Goal: Transaction & Acquisition: Purchase product/service

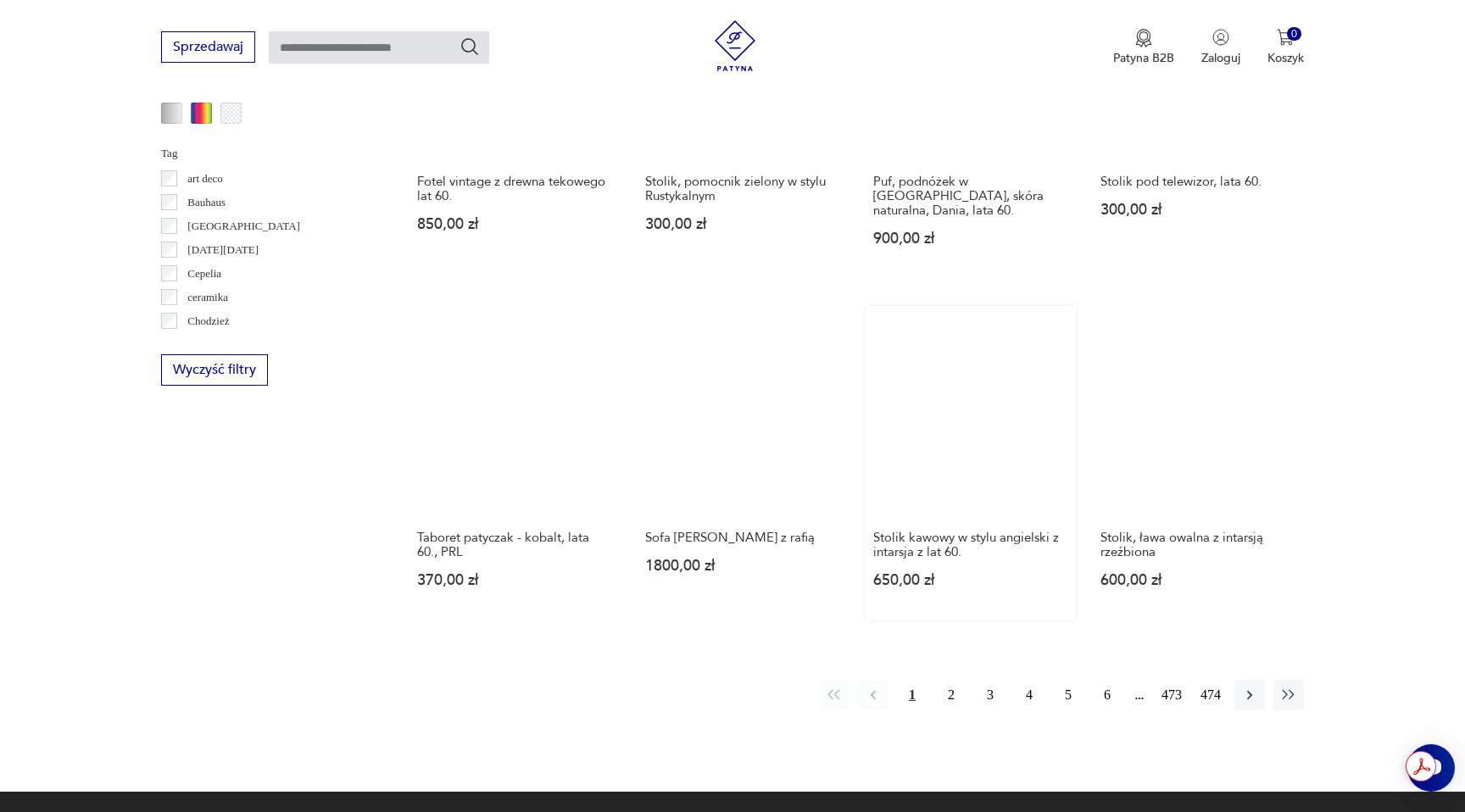
scroll to position [1526, 0]
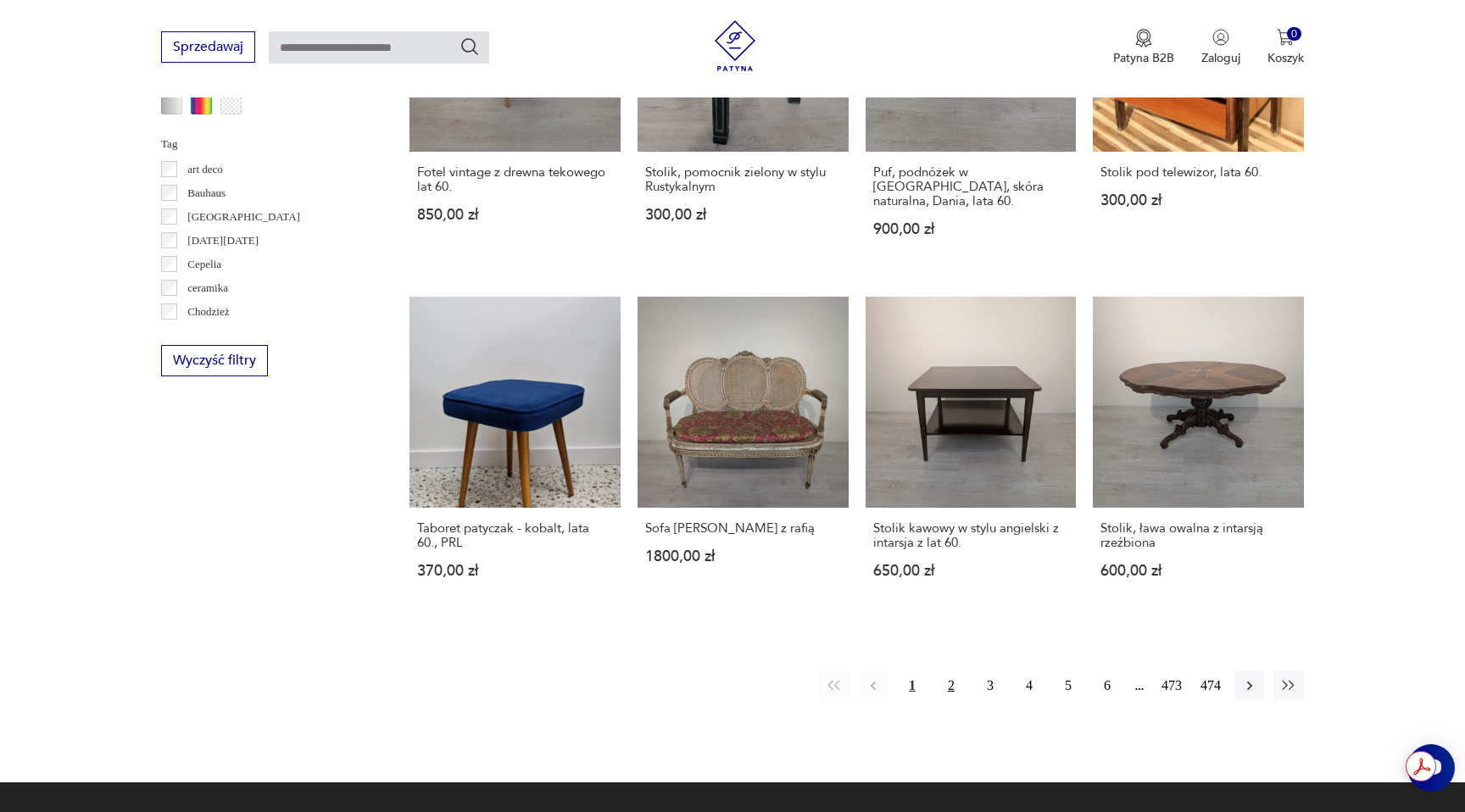
click at [955, 671] on button "2" at bounding box center [951, 685] width 30 height 30
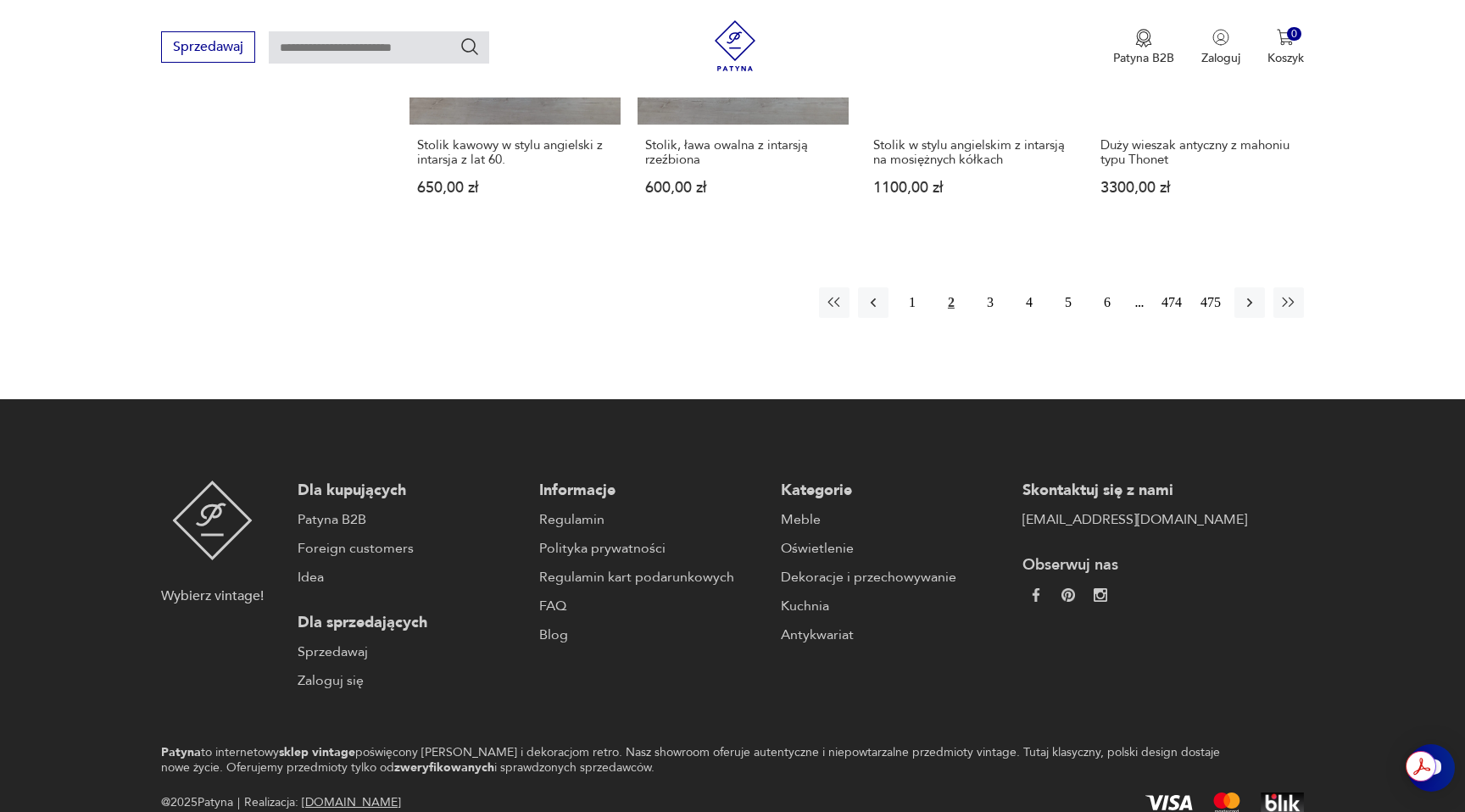
scroll to position [1541, 0]
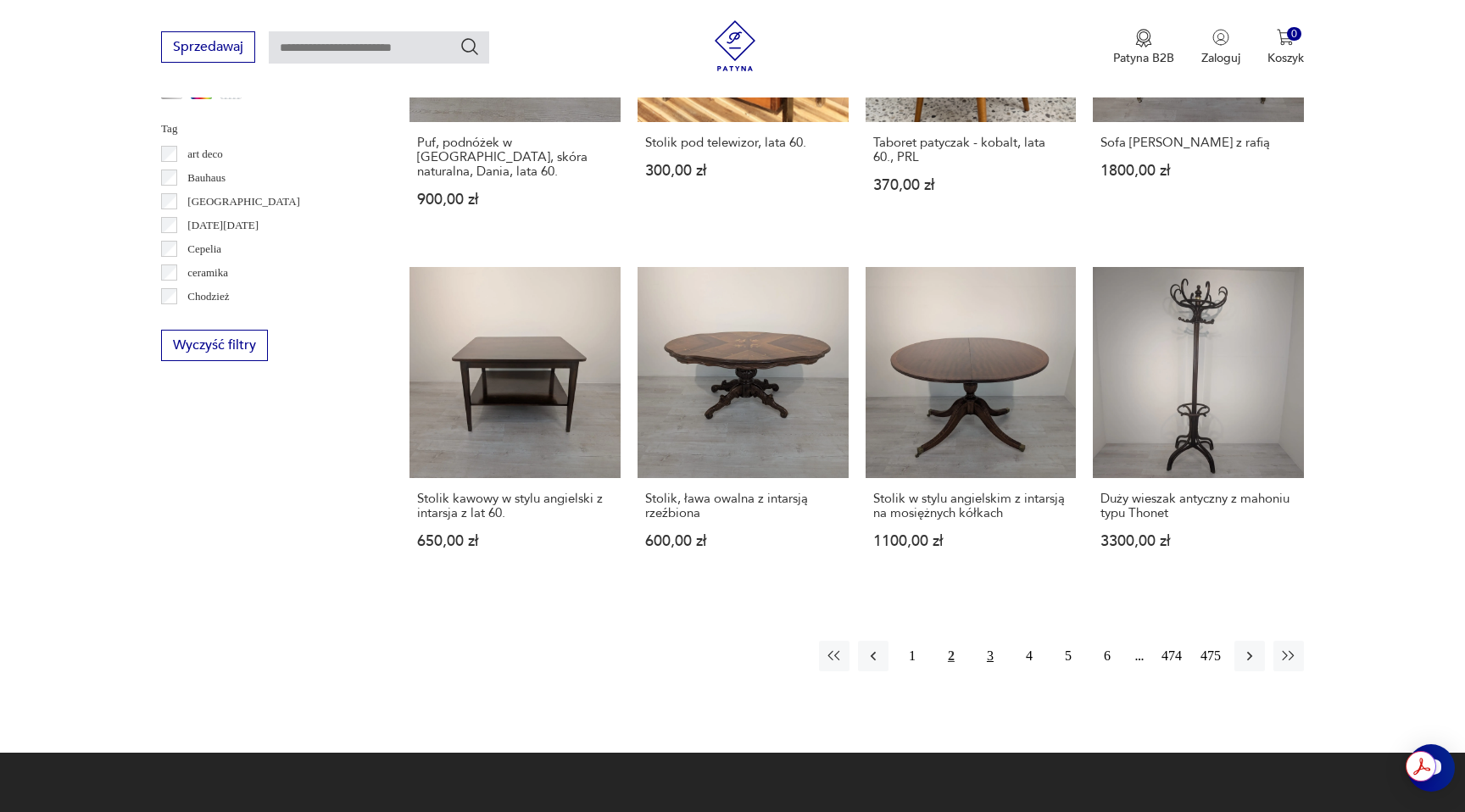
click at [985, 645] on button "3" at bounding box center [990, 655] width 30 height 30
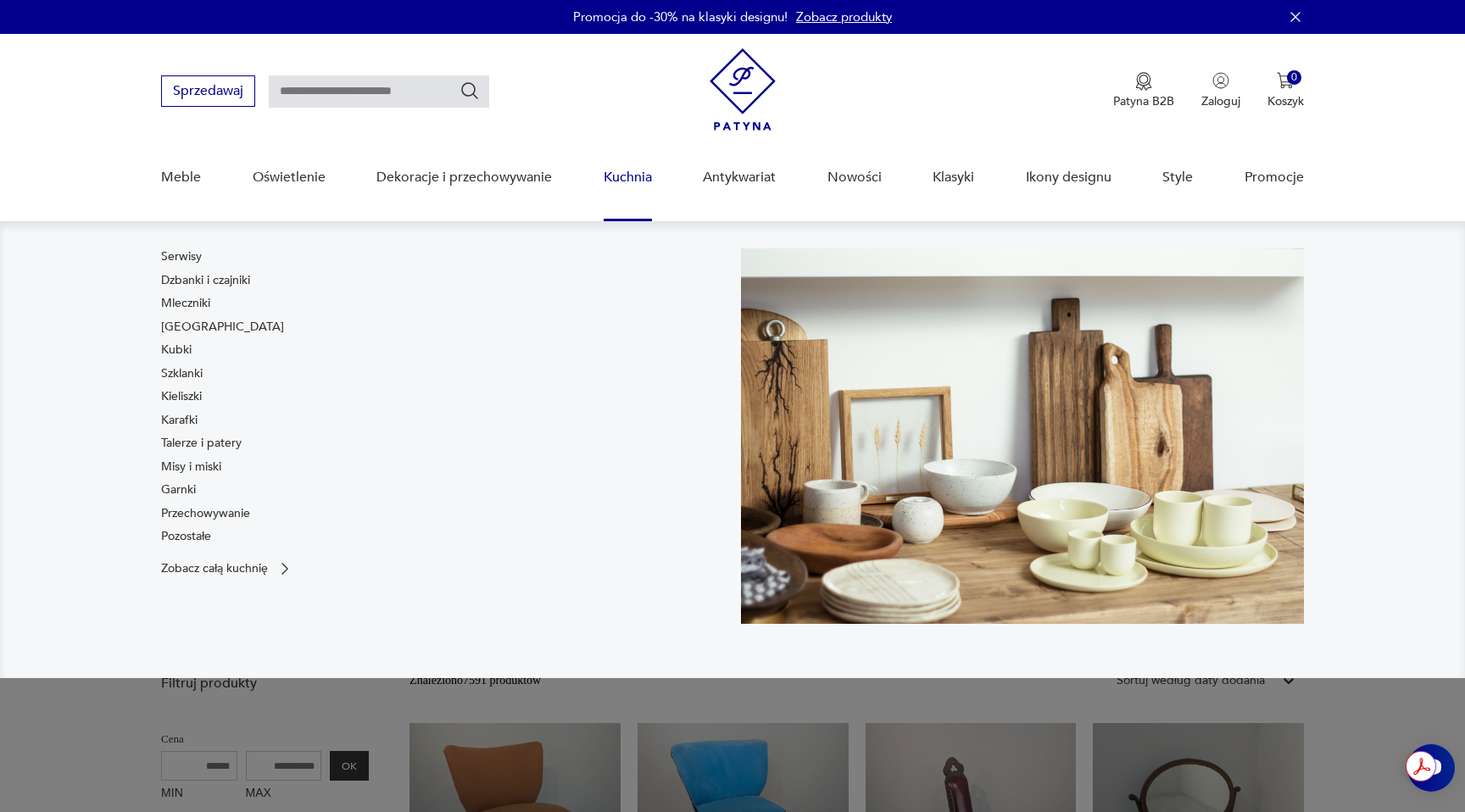
click at [587, 192] on div "Meble Oświetlenie Dekoracje i przechowywanie Kuchnia Serwisy Dzbanki i czajniki…" at bounding box center [732, 183] width 1143 height 76
click at [634, 183] on link "Kuchnia" at bounding box center [628, 177] width 49 height 65
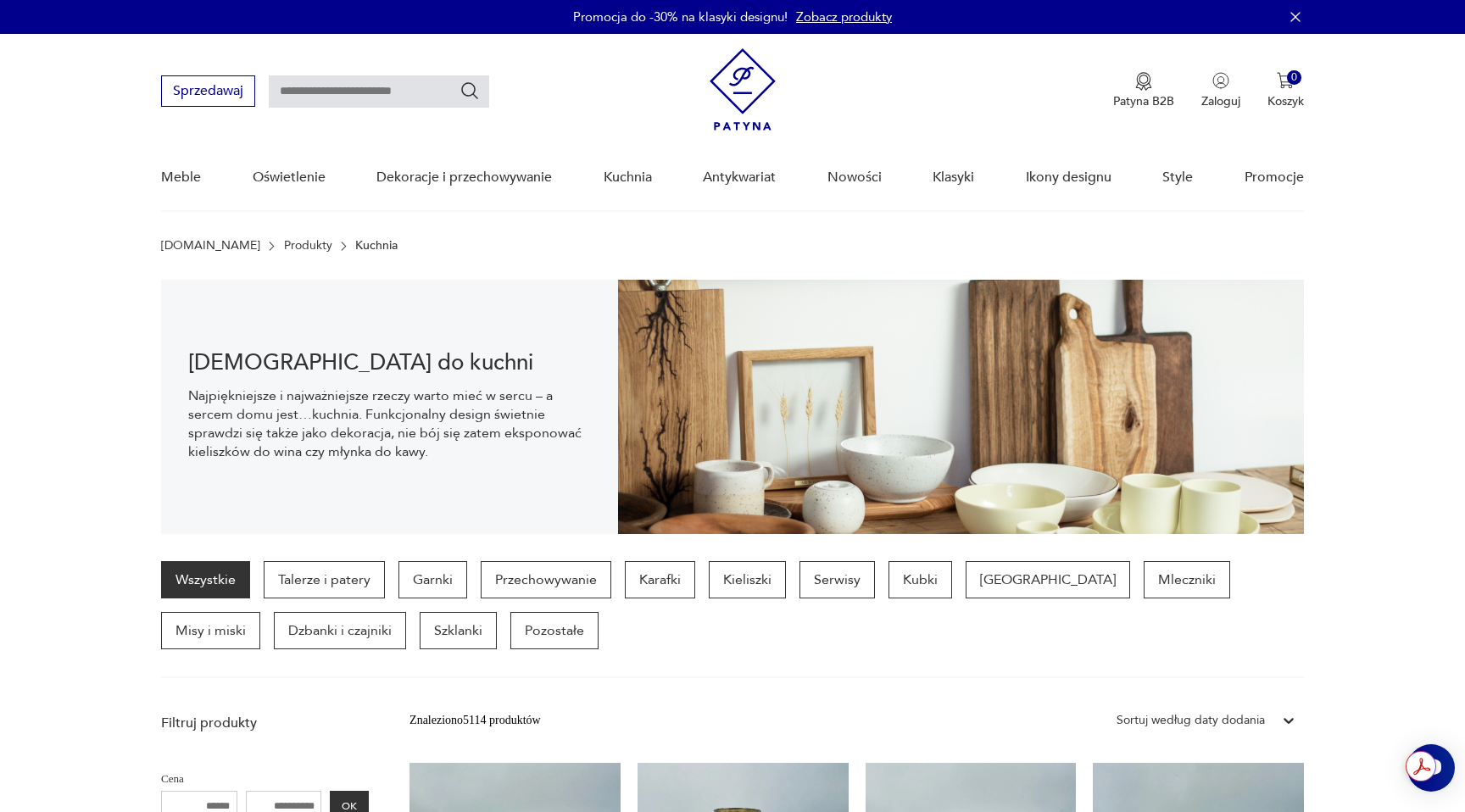
click at [343, 91] on input "text" at bounding box center [379, 91] width 220 height 32
type input "********"
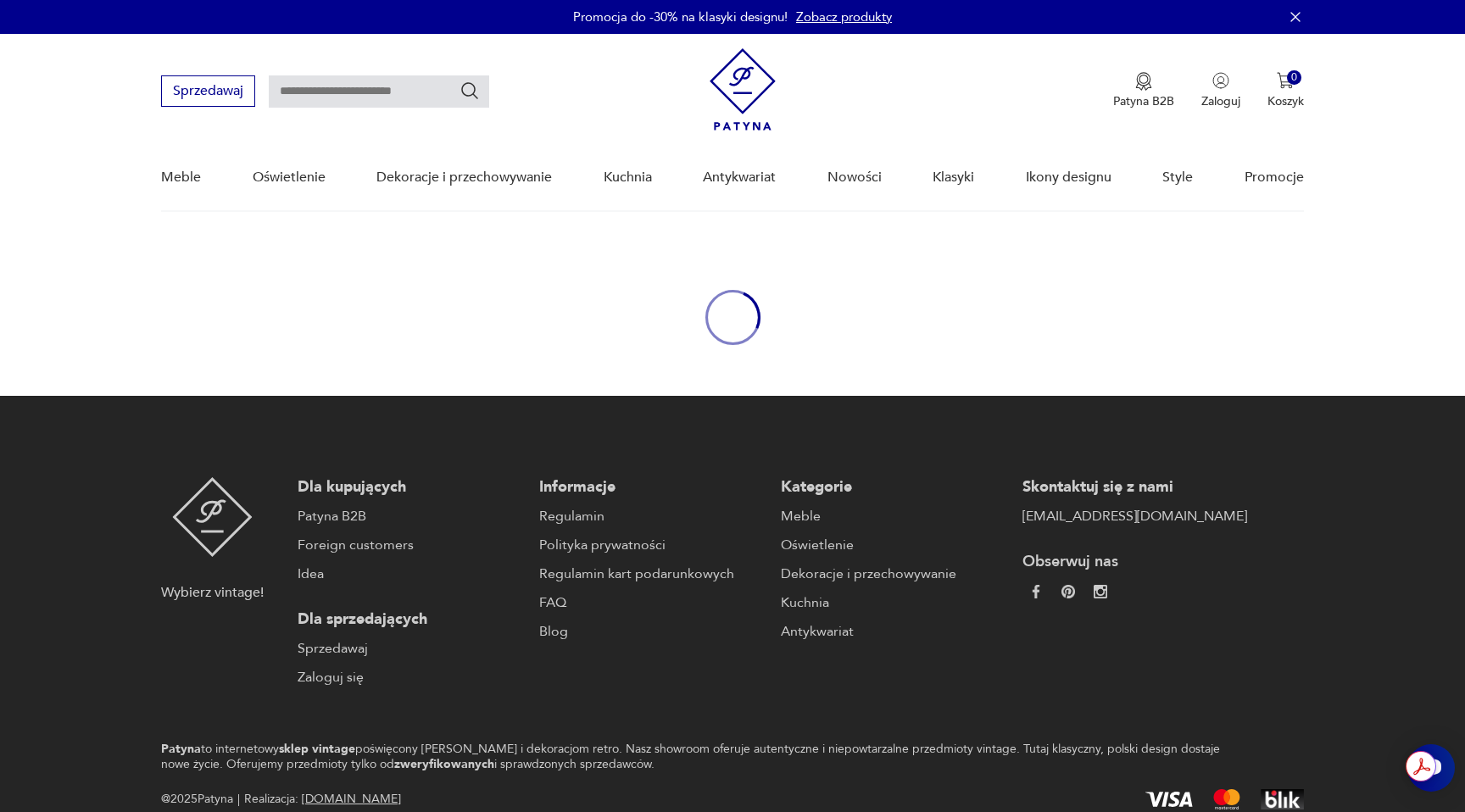
type input "********"
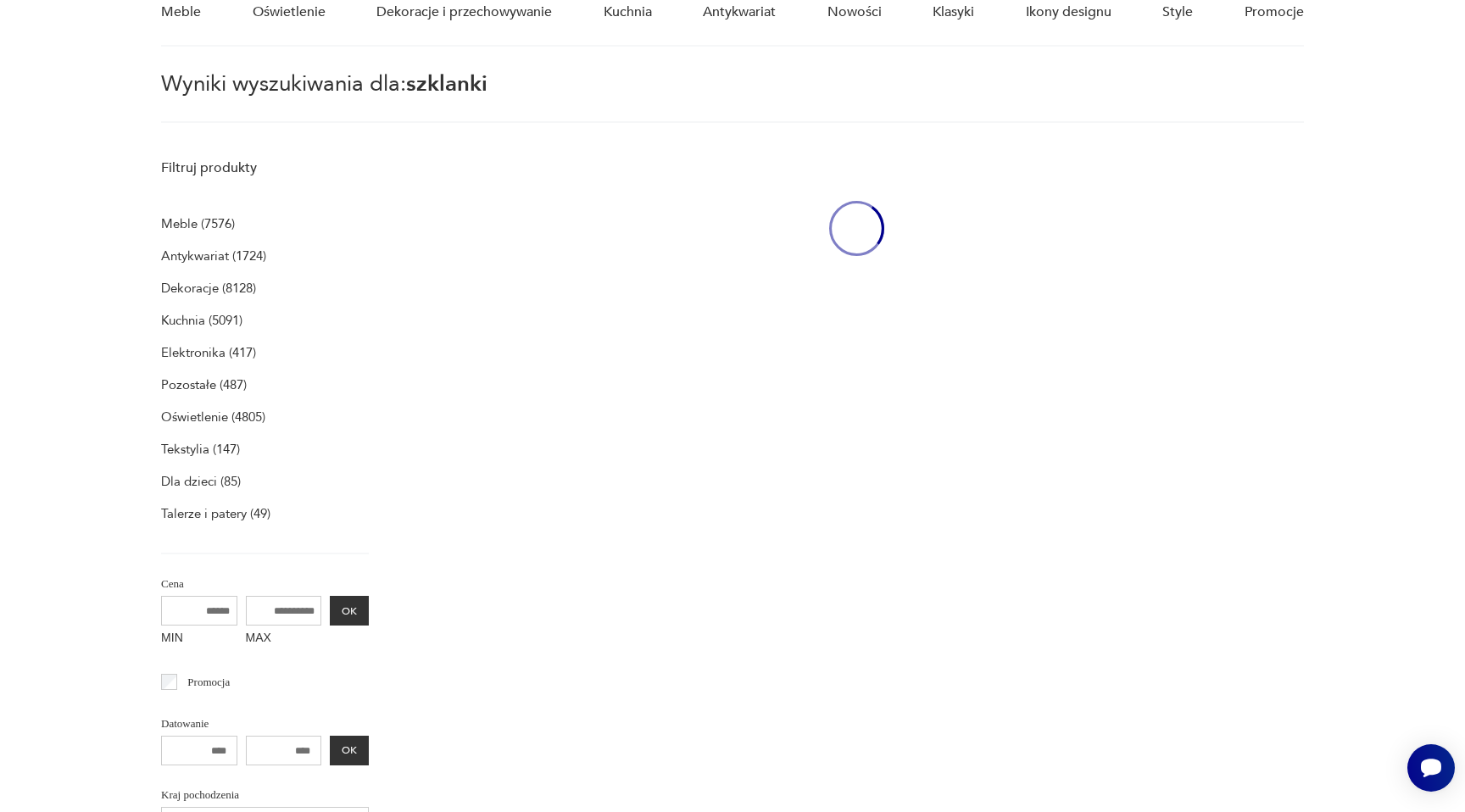
scroll to position [169, 0]
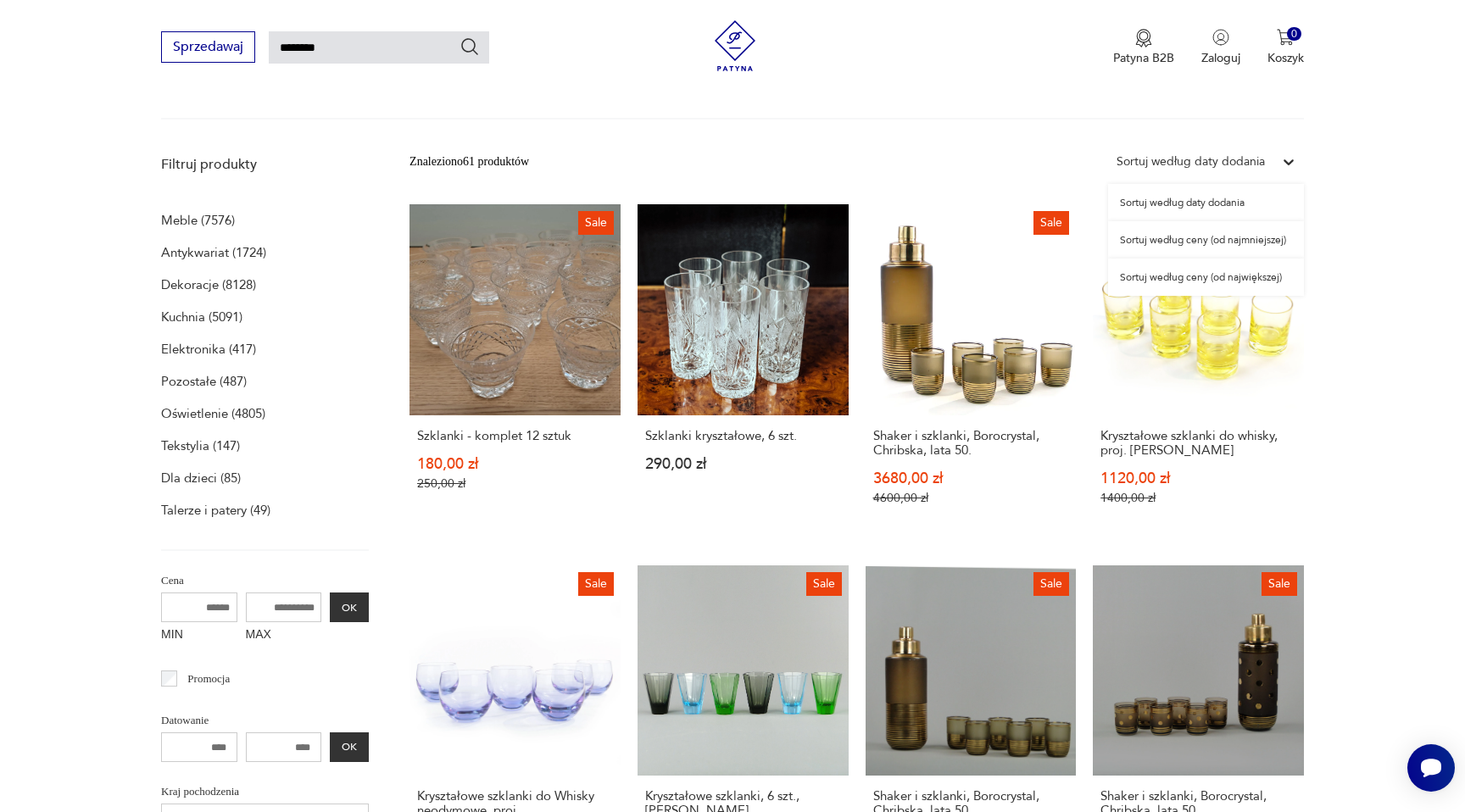
click at [1258, 158] on div "Sortuj według daty dodania" at bounding box center [1191, 161] width 149 height 18
click at [1250, 278] on div "Sortuj według ceny (od największej)" at bounding box center [1205, 277] width 196 height 38
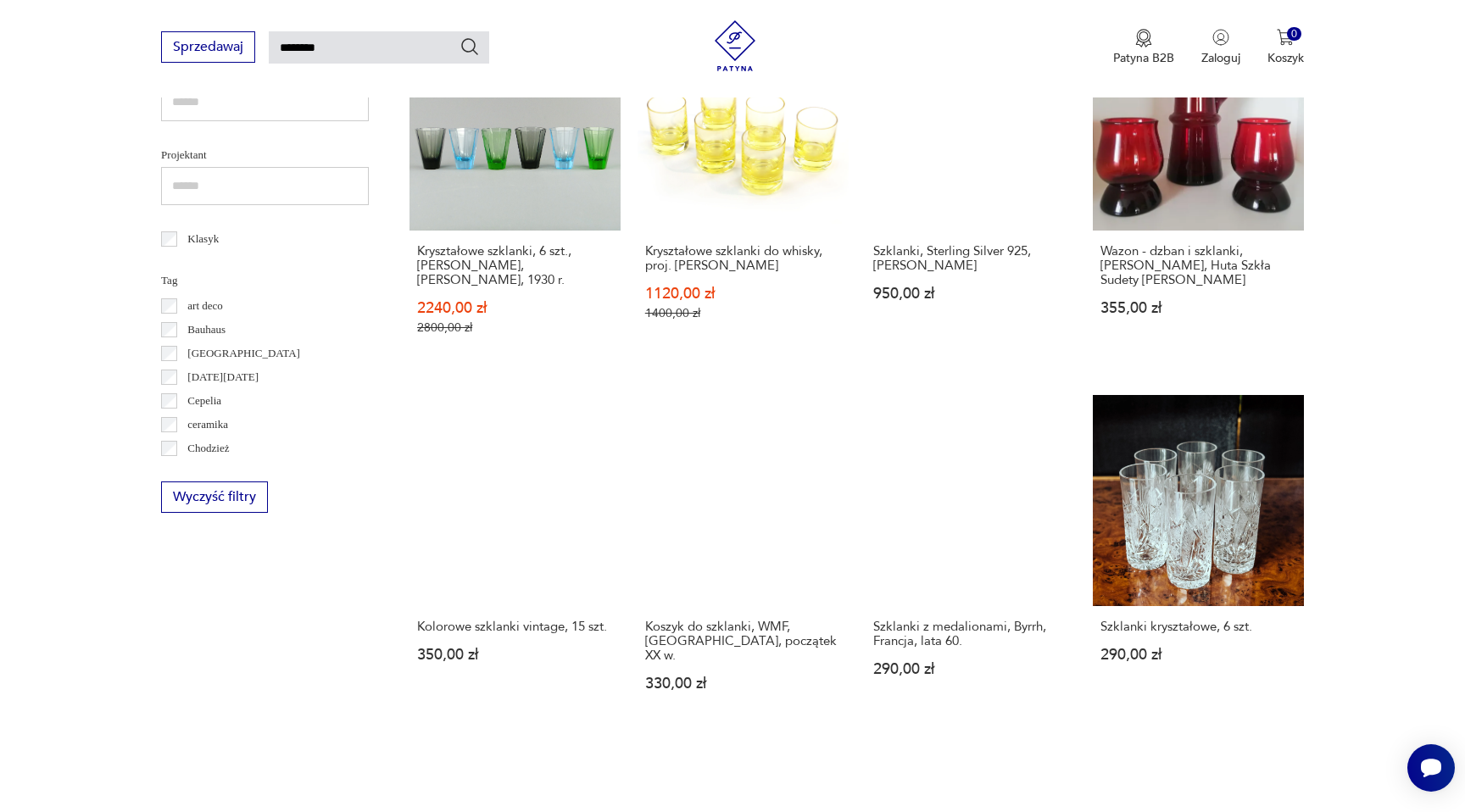
scroll to position [665, 0]
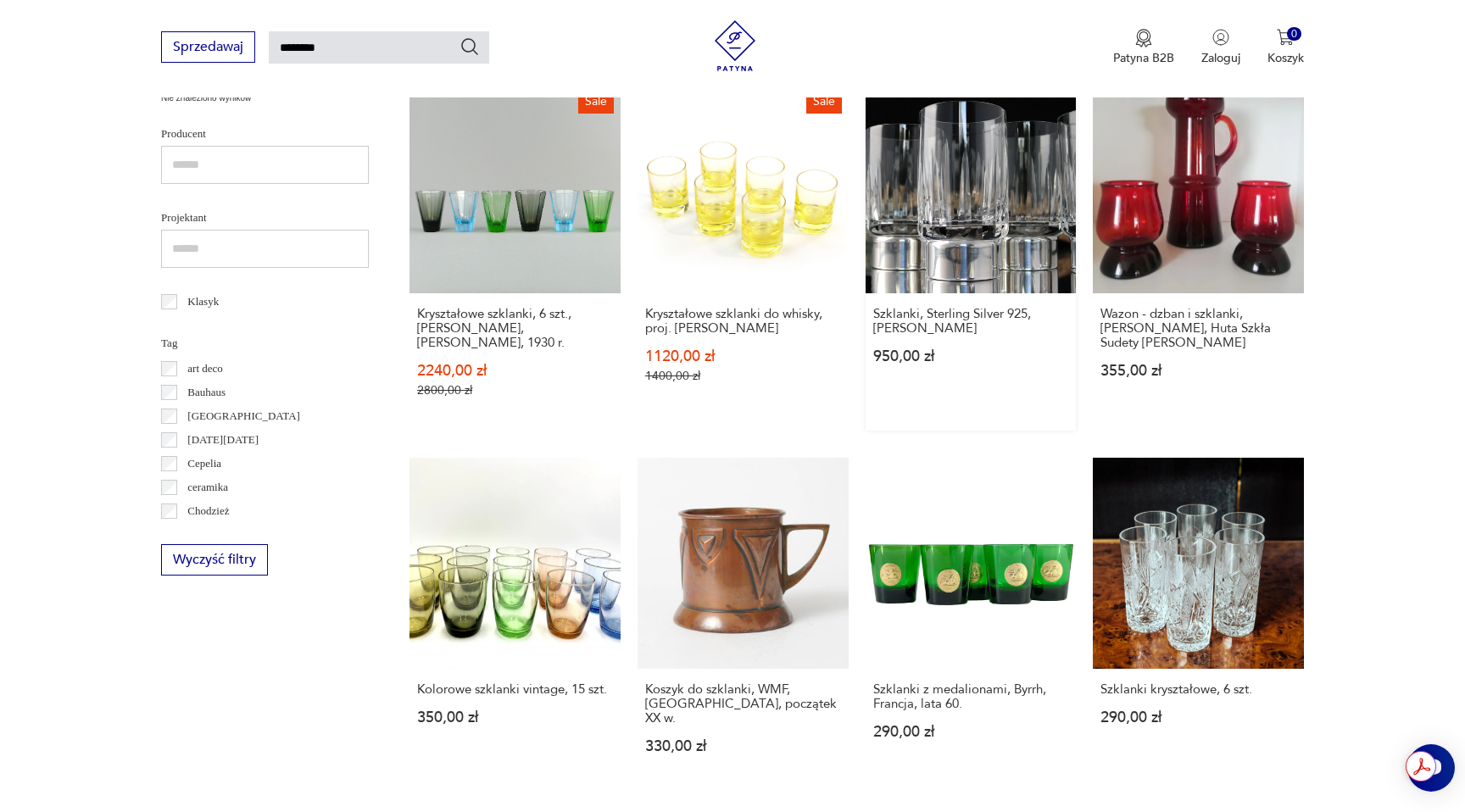
click at [991, 257] on link "Szklanki, Sterling Silver 925, H. Bauer 950,00 zł" at bounding box center [971, 258] width 211 height 349
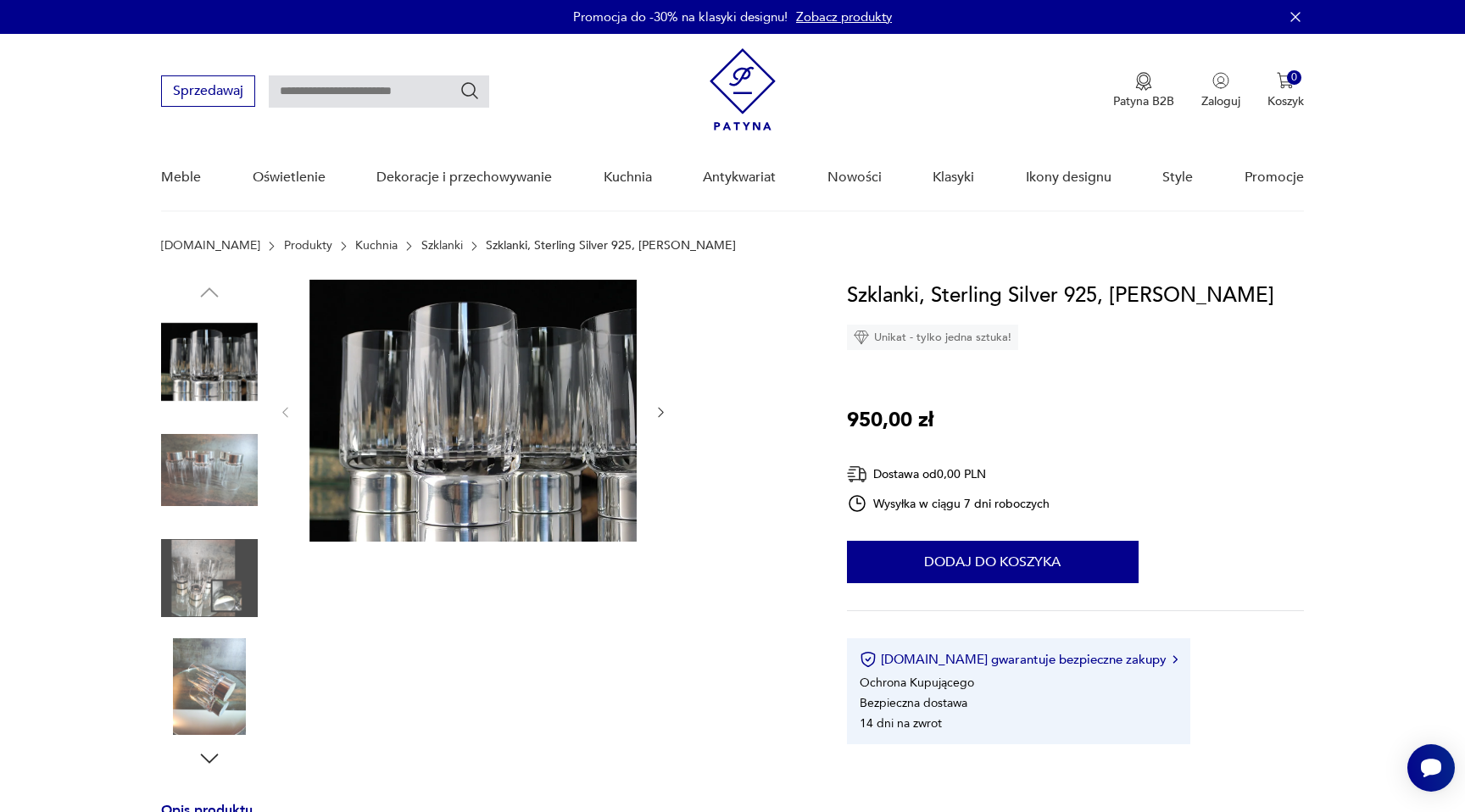
click at [218, 477] on img at bounding box center [209, 470] width 96 height 96
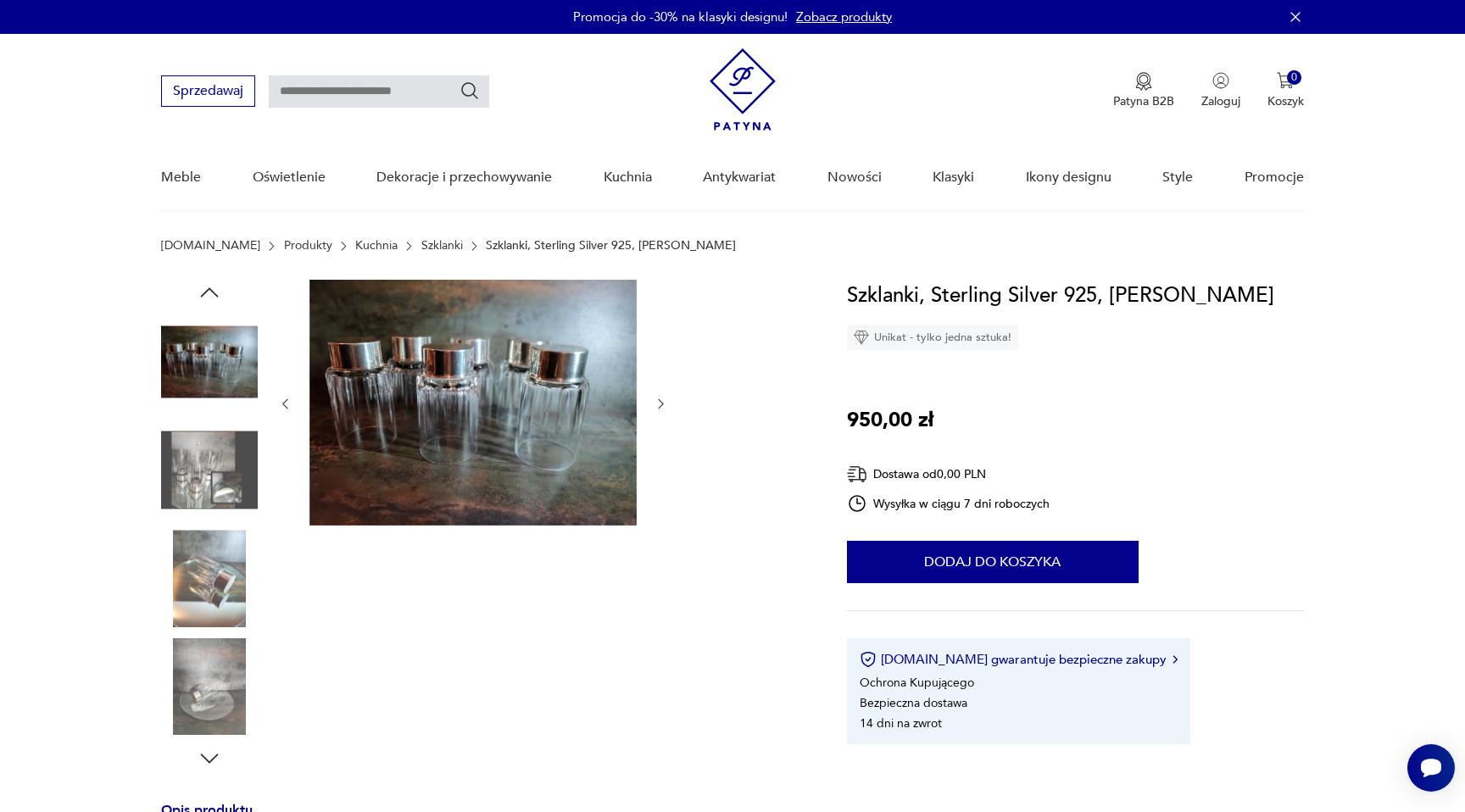
click at [208, 506] on img at bounding box center [209, 470] width 96 height 96
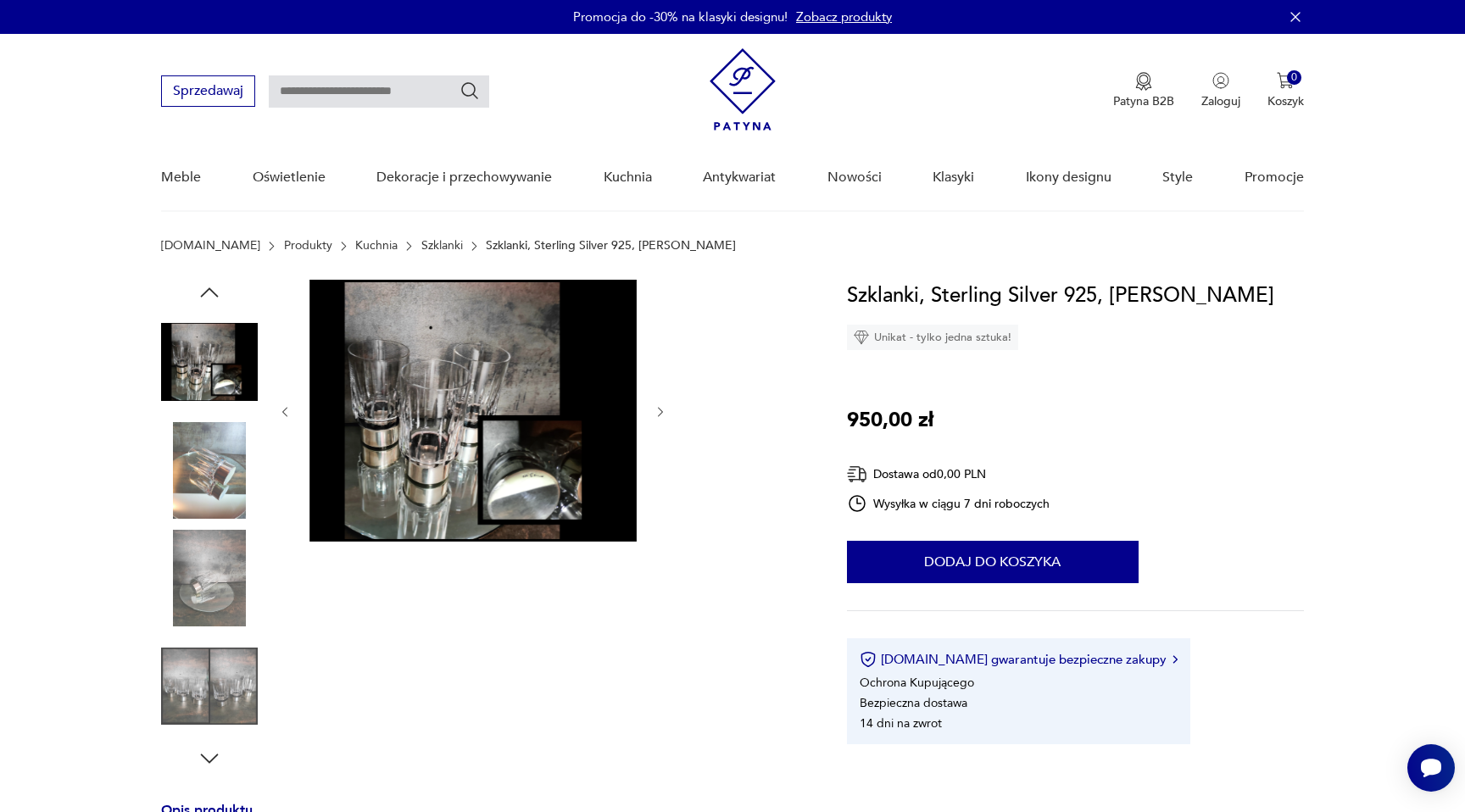
click at [206, 518] on img at bounding box center [209, 470] width 96 height 96
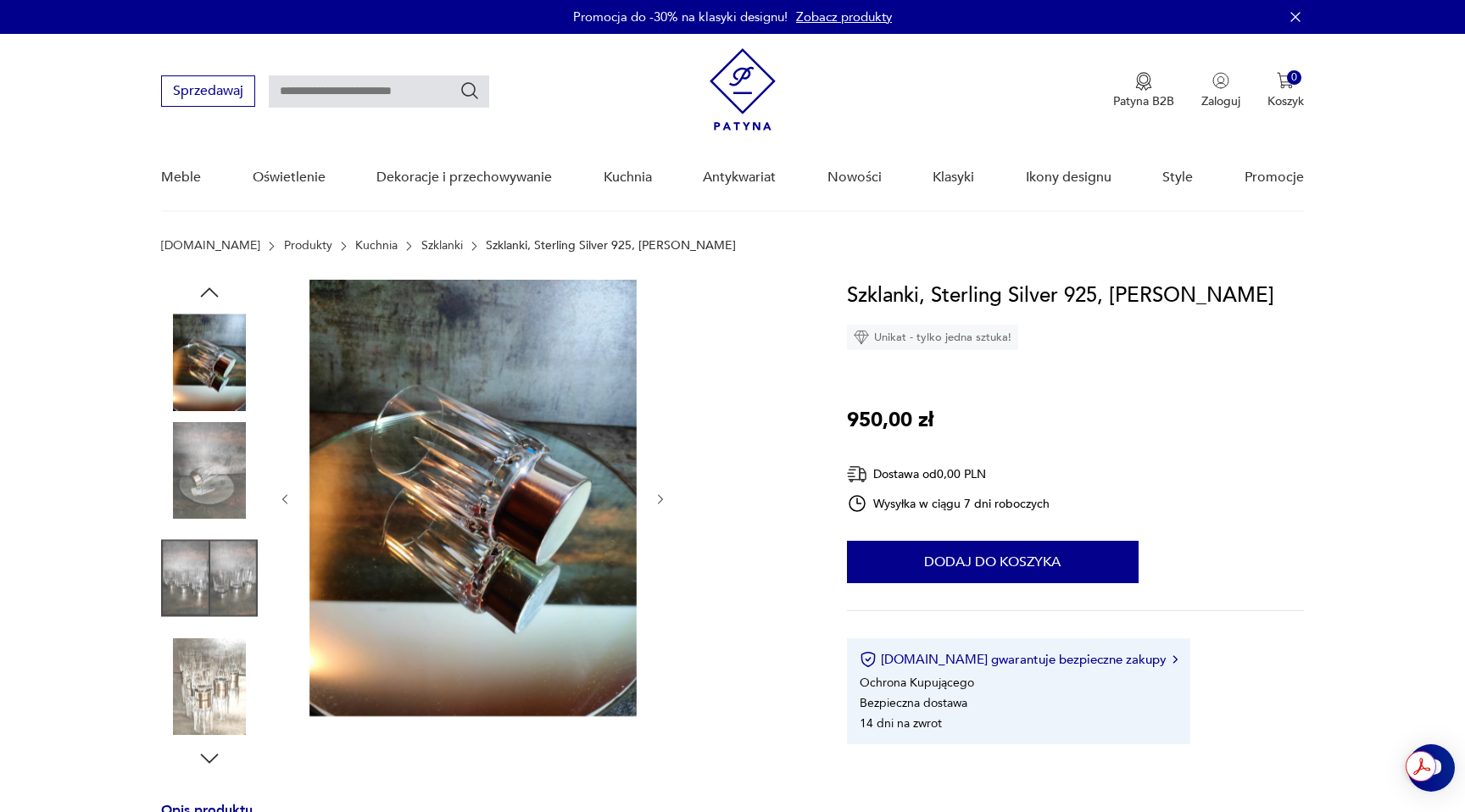
click at [213, 603] on img at bounding box center [209, 577] width 96 height 96
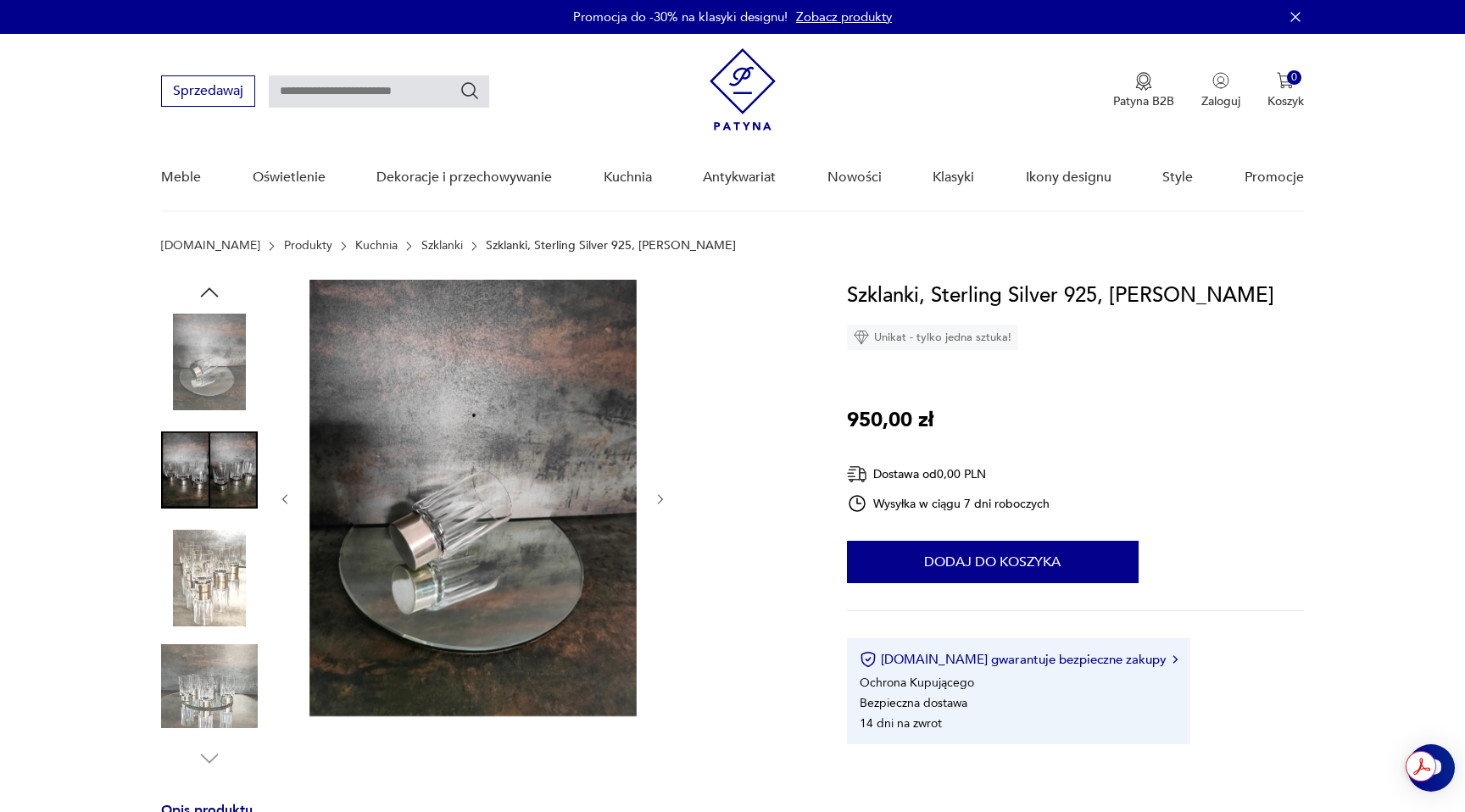
click at [216, 306] on div at bounding box center [209, 94] width 96 height 424
click at [213, 591] on img at bounding box center [209, 577] width 96 height 96
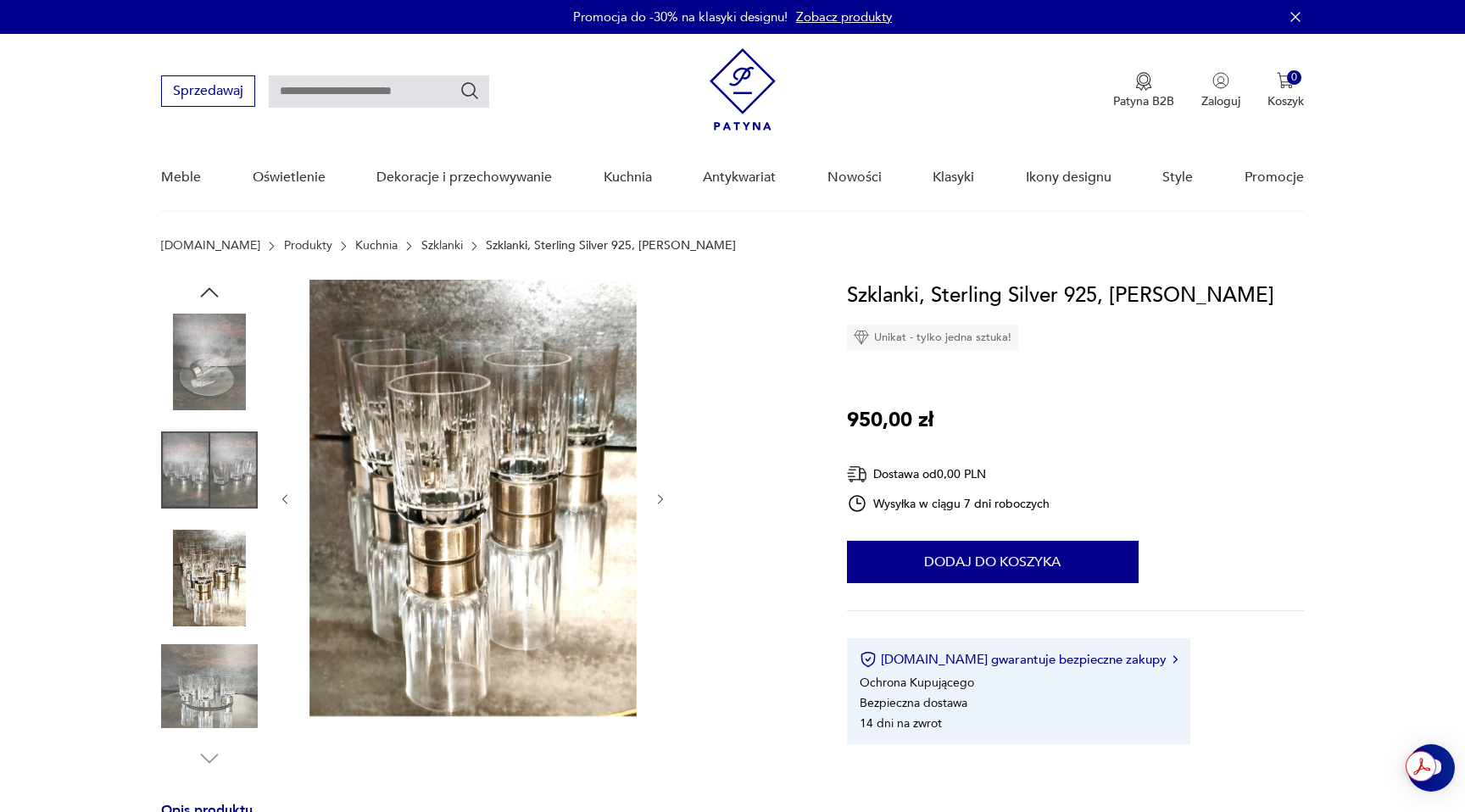
click at [209, 661] on img at bounding box center [209, 686] width 96 height 96
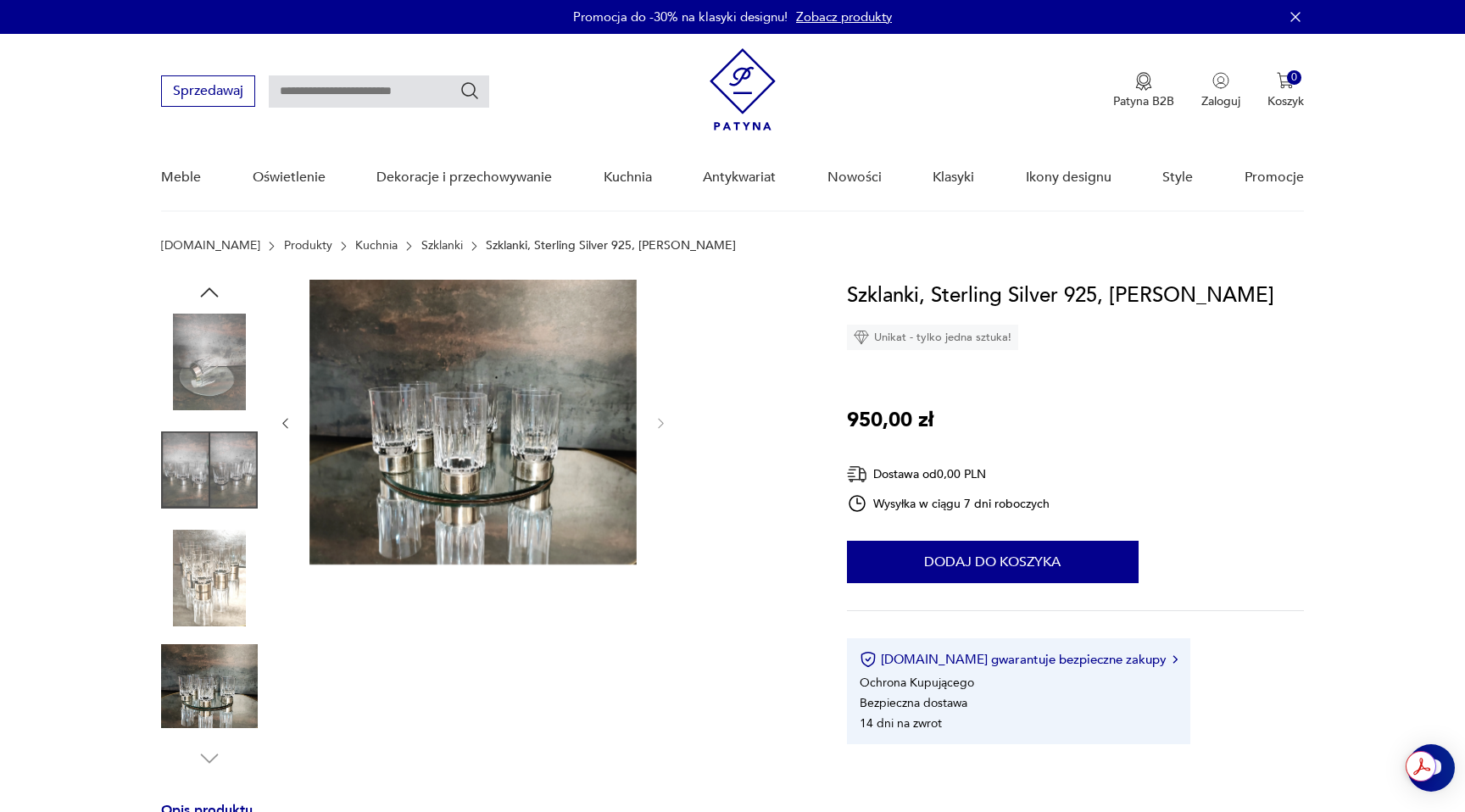
type input "********"
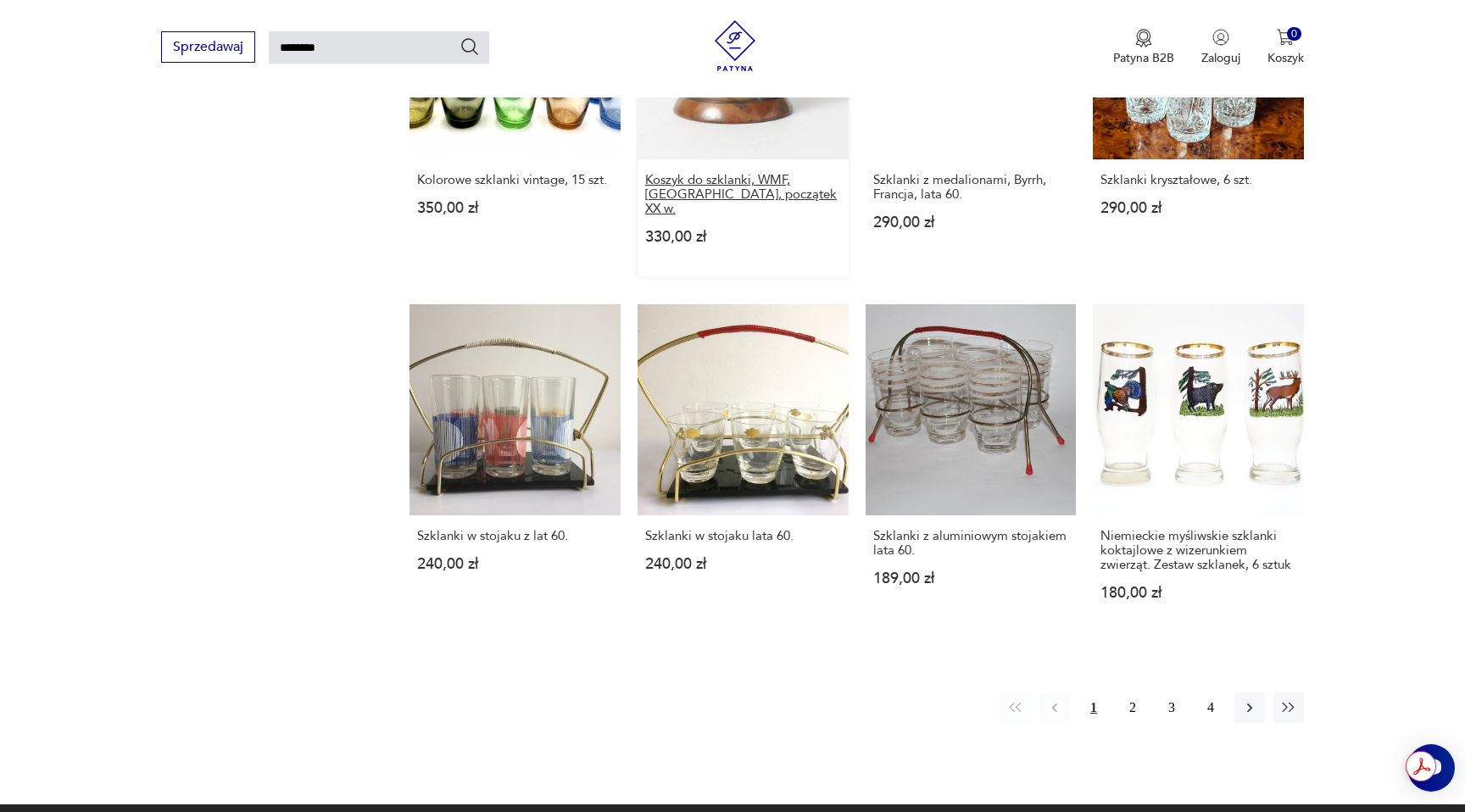
scroll to position [1354, 0]
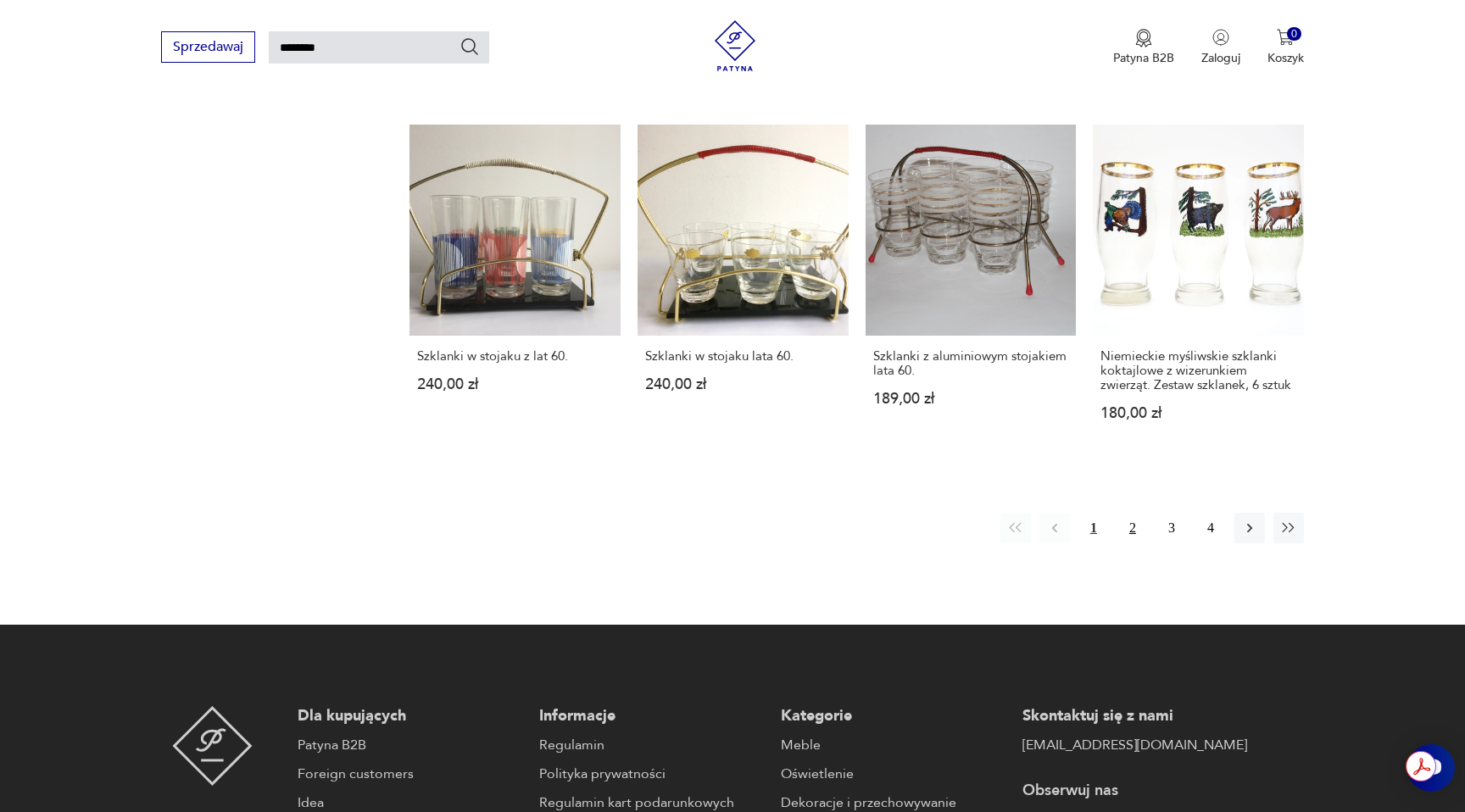
click at [1138, 513] on button "2" at bounding box center [1133, 528] width 30 height 30
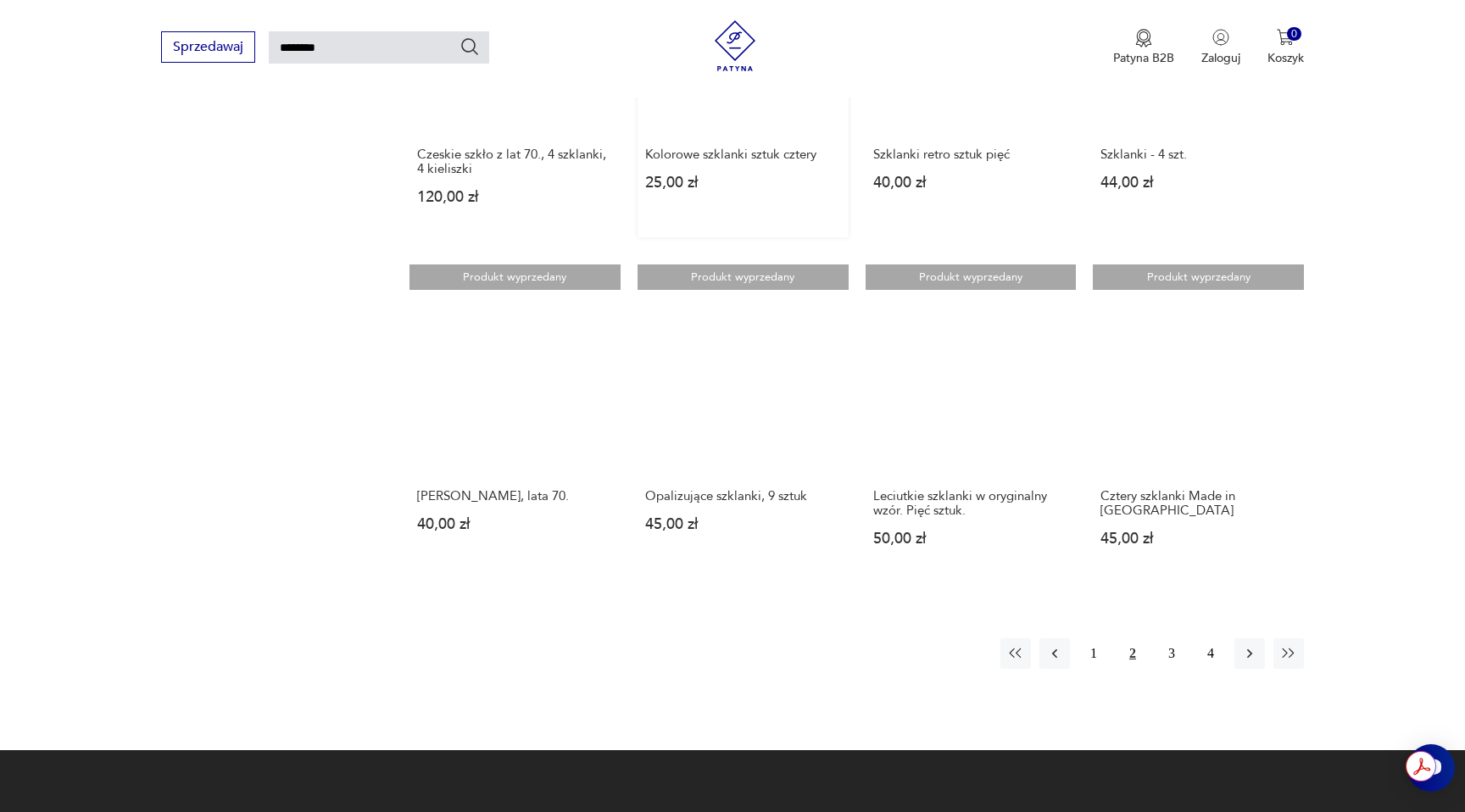
scroll to position [1173, 0]
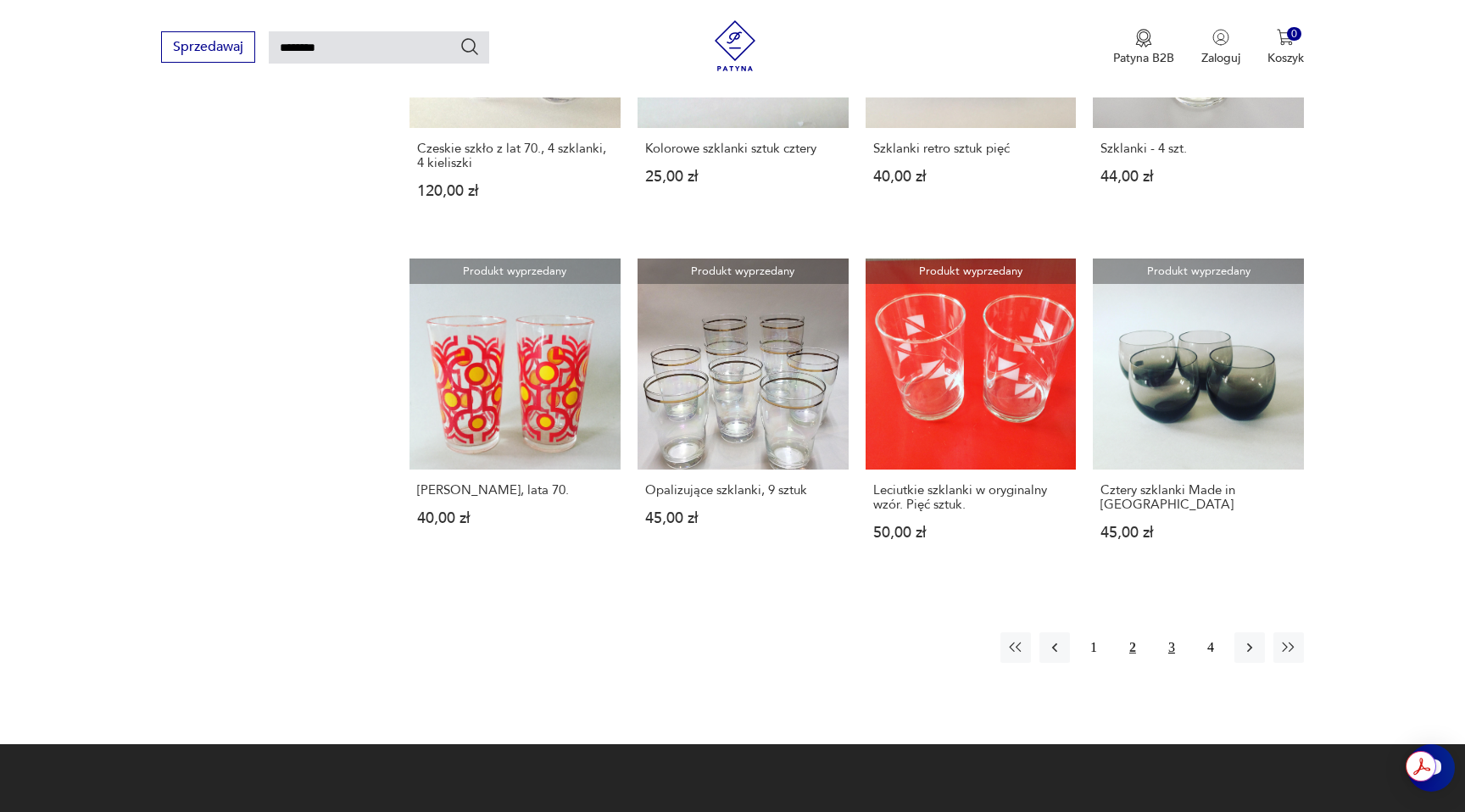
click at [1164, 637] on button "3" at bounding box center [1171, 647] width 30 height 30
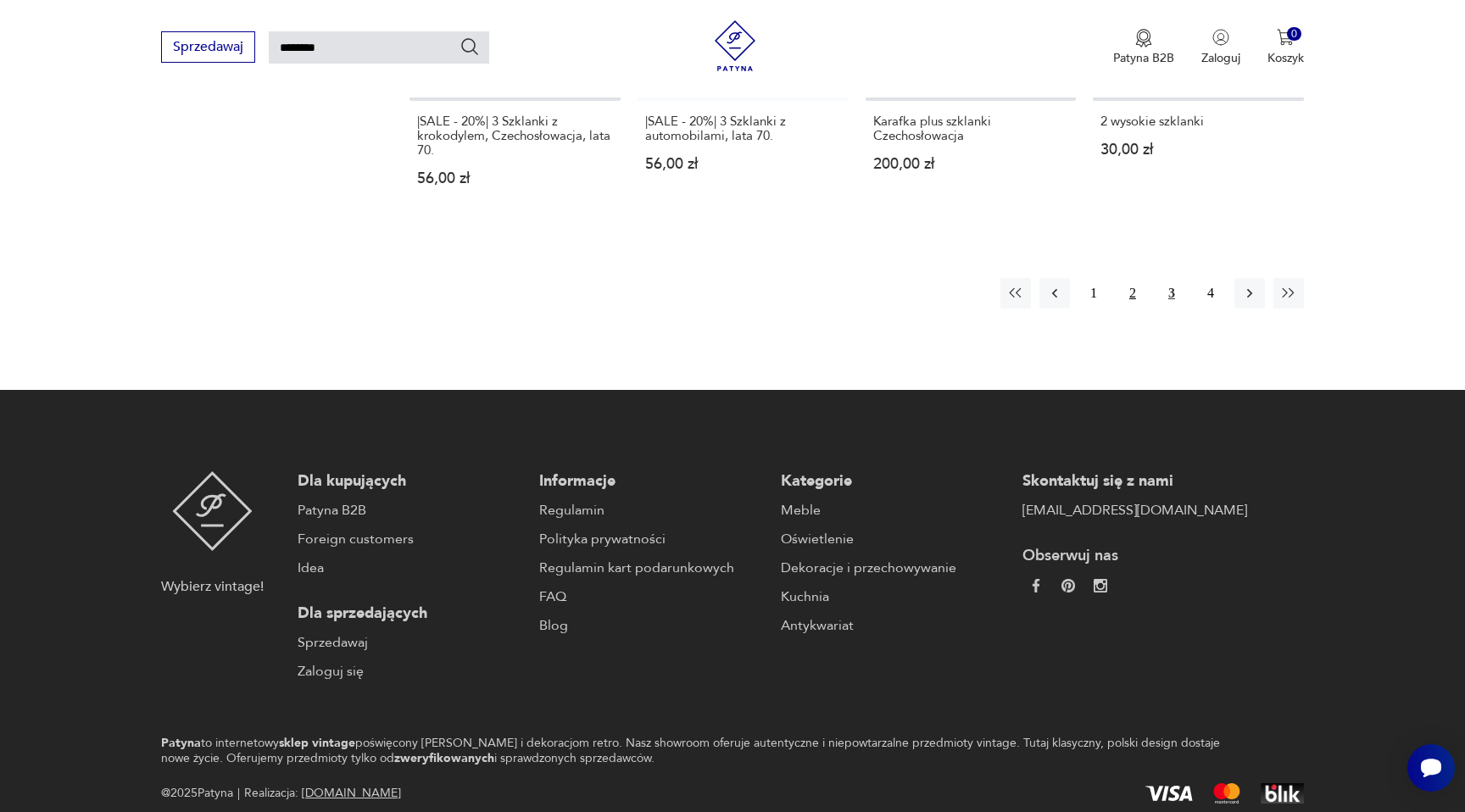
click at [1132, 284] on button "2" at bounding box center [1133, 293] width 30 height 30
